Goal: Transaction & Acquisition: Download file/media

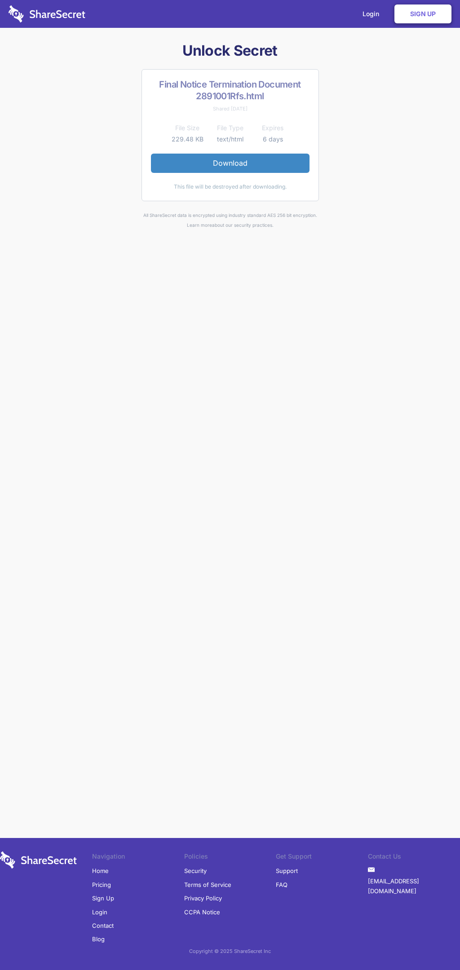
click at [230, 163] on link "Download" at bounding box center [230, 163] width 159 height 19
